Goal: Transaction & Acquisition: Book appointment/travel/reservation

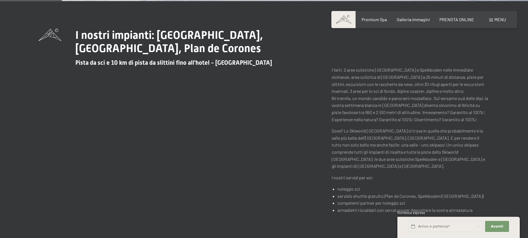
scroll to position [178, 0]
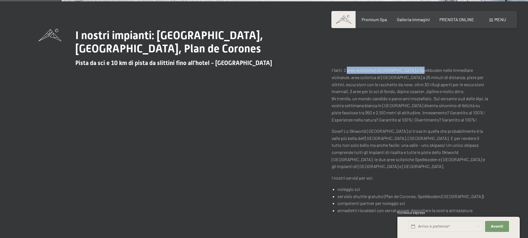
drag, startPoint x: 347, startPoint y: 70, endPoint x: 420, endPoint y: 72, distance: 73.0
click at [421, 72] on p "I fatti: 2 aree sciistiche [GEOGRAPHIC_DATA] e Speikboden nelle immediate vicin…" at bounding box center [411, 95] width 158 height 56
copy p "aree sciistiche Klausberg e Speikboden"
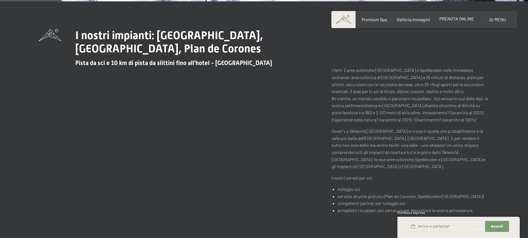
click at [453, 22] on div "PRENOTA ONLINE" at bounding box center [457, 19] width 35 height 6
click at [454, 20] on span "PRENOTA ONLINE" at bounding box center [457, 18] width 35 height 5
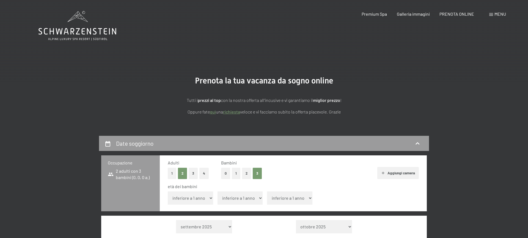
click at [168, 191] on select "inferiore a 1 anno 1 anno 2 anni 3 anni 4 anni 5 anni 6 anni 7 anni 8 anni 9 an…" at bounding box center [190, 197] width 45 height 13
select select "9"
click option "9 anni" at bounding box center [0, 0] width 0 height 0
click at [218, 191] on select "inferiore a 1 anno 1 anno 2 anni 3 anni 4 anni 5 anni 6 anni 7 anni 8 anni 9 an…" at bounding box center [240, 197] width 45 height 13
click option "11 anni" at bounding box center [0, 0] width 0 height 0
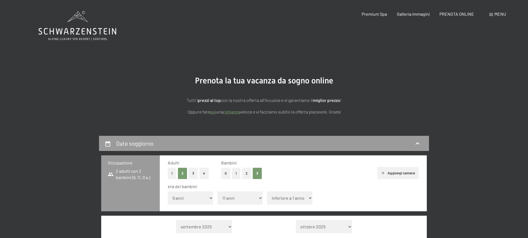
click at [218, 191] on select "inferiore a 1 anno 1 anno 2 anni 3 anni 4 anni 5 anni 6 anni 7 anni 8 anni 9 an…" at bounding box center [240, 197] width 45 height 13
select select "12"
click option "12 anni" at bounding box center [0, 0] width 0 height 0
click at [267, 191] on select "inferiore a 1 anno 1 anno 2 anni 3 anni 4 anni 5 anni 6 anni 7 anni 8 anni 9 an…" at bounding box center [289, 197] width 45 height 13
select select "13"
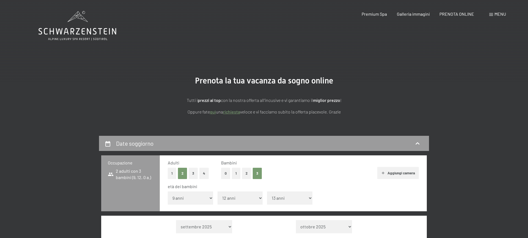
click option "13 anni" at bounding box center [0, 0] width 0 height 0
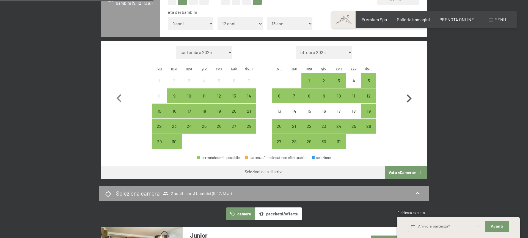
scroll to position [176, 0]
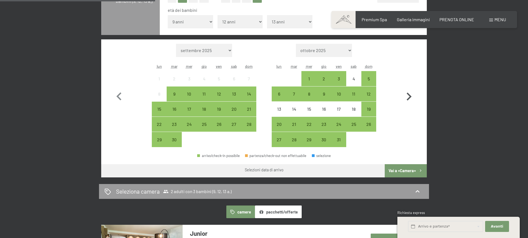
click at [413, 97] on icon "button" at bounding box center [409, 97] width 16 height 16
select select "2025-10-01"
select select "2025-11-01"
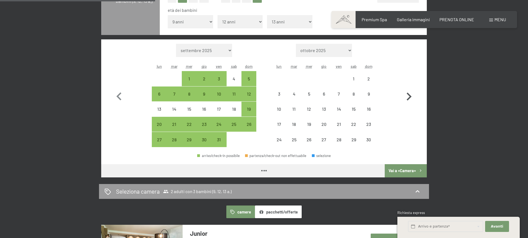
click at [413, 97] on icon "button" at bounding box center [409, 97] width 16 height 16
select select "2025-11-01"
select select "2025-12-01"
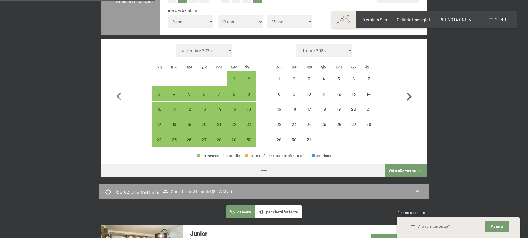
select select "2025-11-01"
select select "2025-12-01"
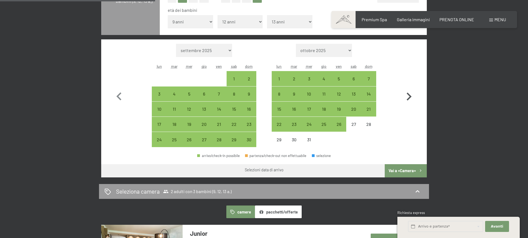
click at [413, 97] on icon "button" at bounding box center [409, 97] width 16 height 16
select select "2025-12-01"
select select "2026-01-01"
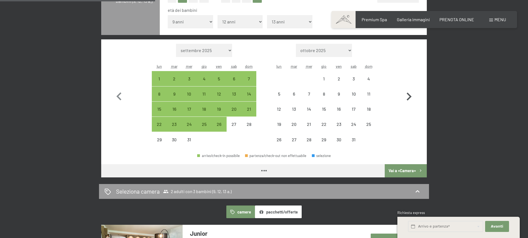
select select "2025-12-01"
select select "2026-01-01"
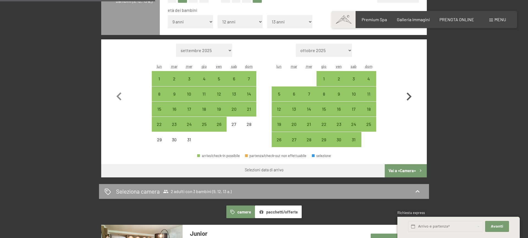
click at [413, 97] on icon "button" at bounding box center [409, 97] width 16 height 16
select select "2026-01-01"
select select "2026-02-01"
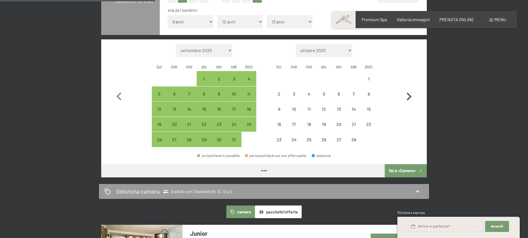
select select "2026-01-01"
select select "2026-02-01"
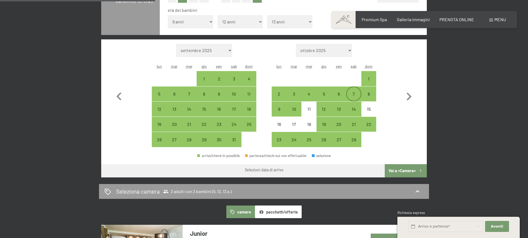
click at [351, 97] on div "7" at bounding box center [354, 99] width 14 height 14
select select "2026-01-01"
select select "2026-02-01"
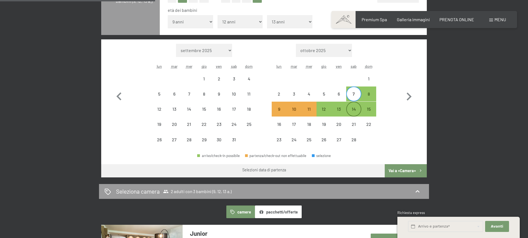
click at [353, 109] on div "14" at bounding box center [354, 114] width 14 height 14
select select "2026-01-01"
select select "2026-02-01"
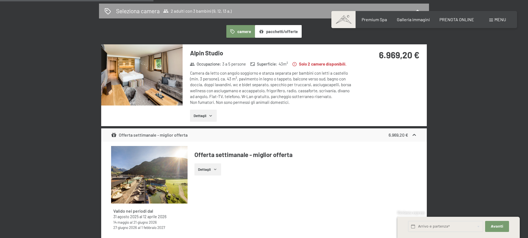
scroll to position [340, 0]
